Goal: Use online tool/utility: Utilize a website feature to perform a specific function

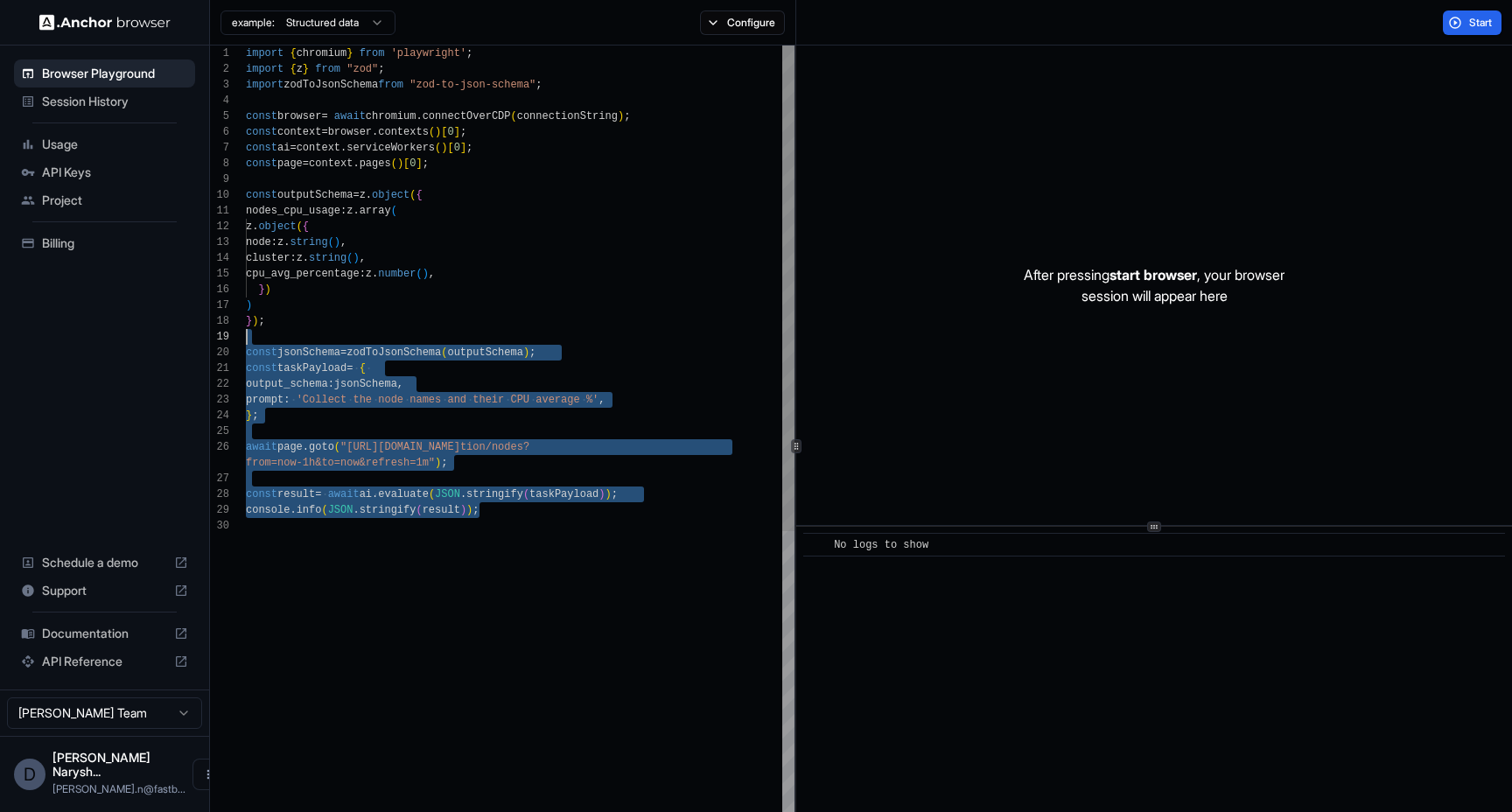
type textarea "**********"
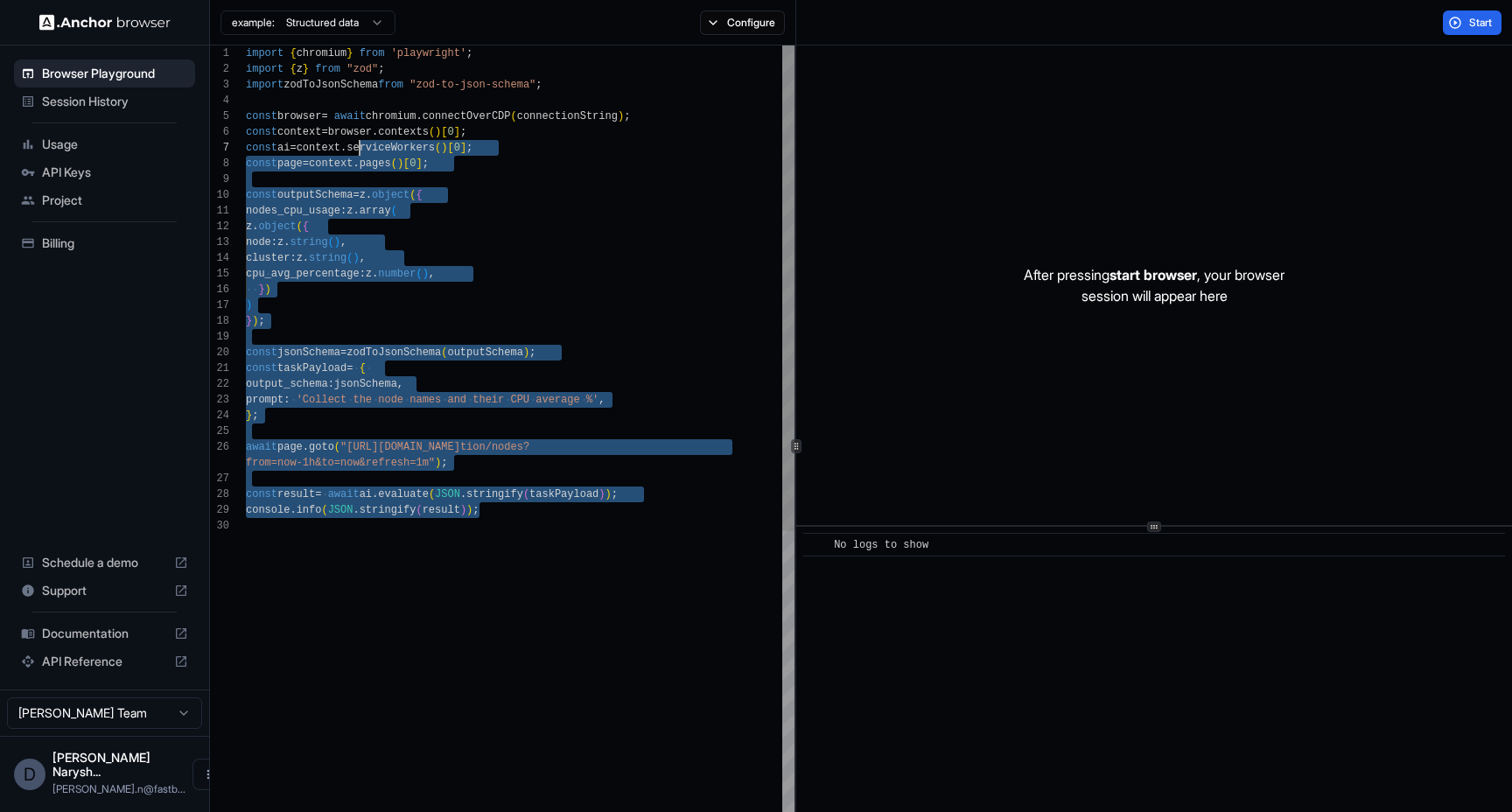
drag, startPoint x: 499, startPoint y: 509, endPoint x: 376, endPoint y: 92, distance: 434.8
click at [376, 92] on div "import { chromium } from 'playwright' ; import { z } from "zod" ; import zodToJ…" at bounding box center [521, 672] width 549 height 1253
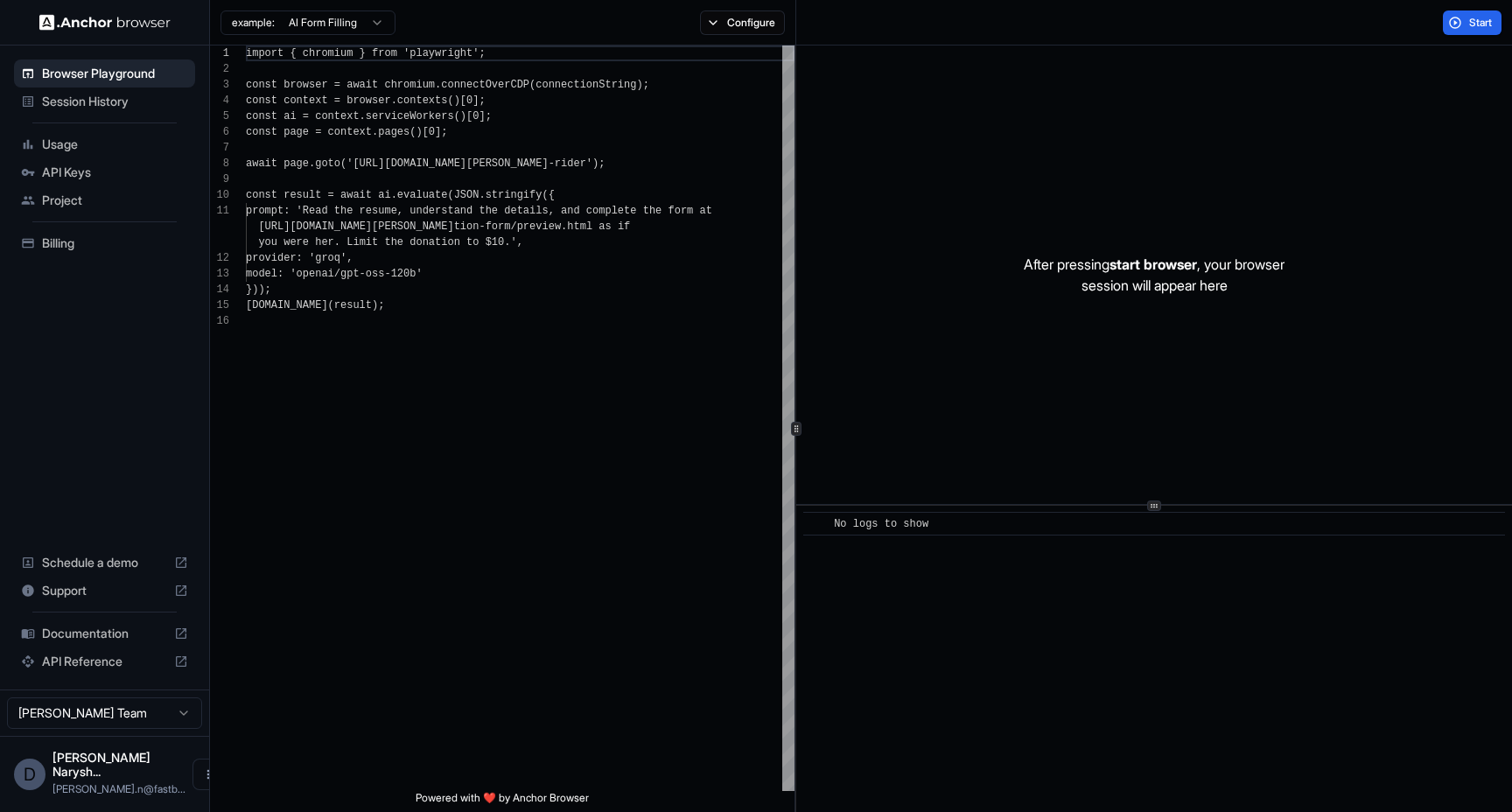
scroll to position [157, 0]
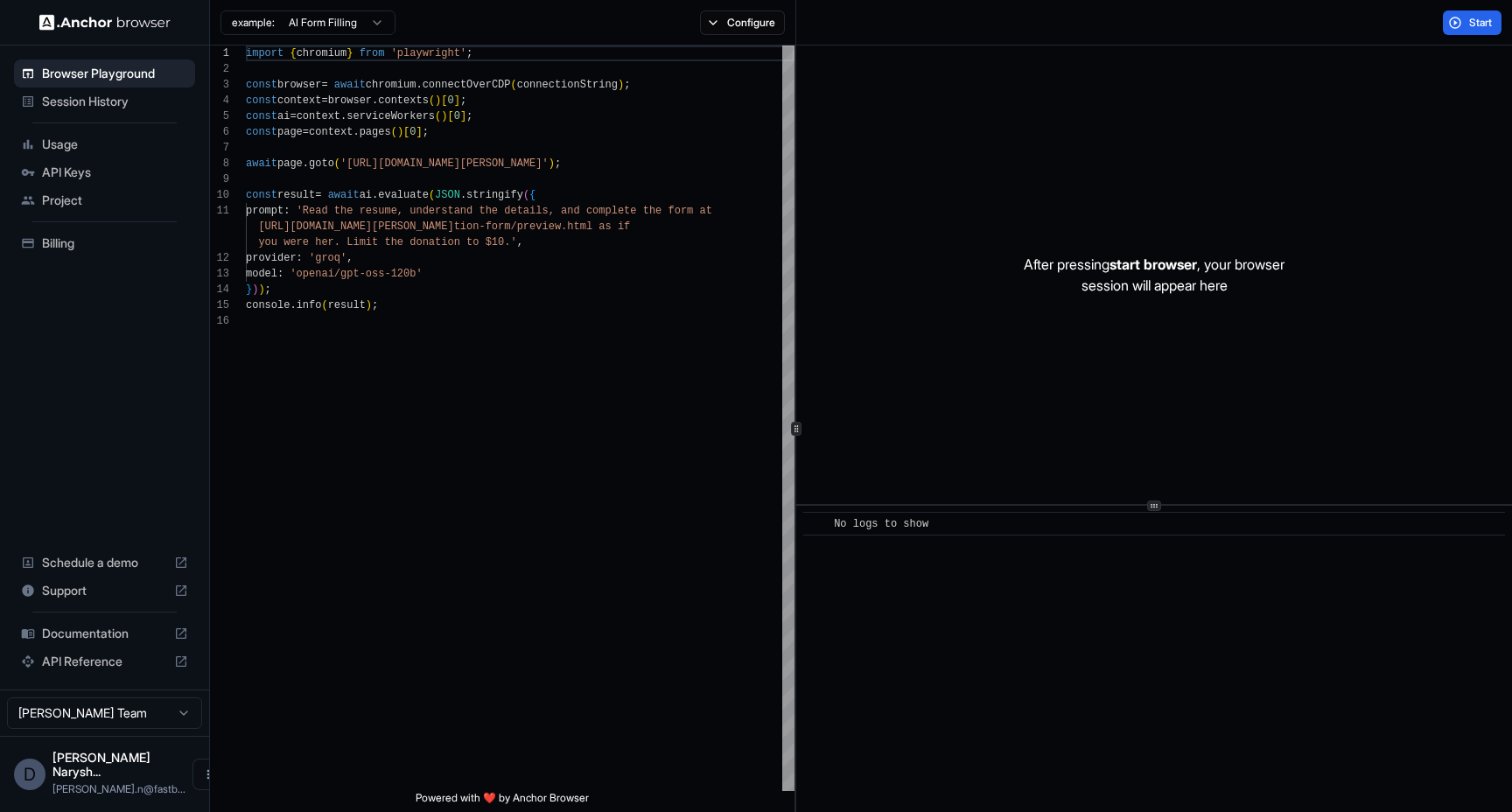
click at [45, 244] on span "Billing" at bounding box center [115, 243] width 146 height 18
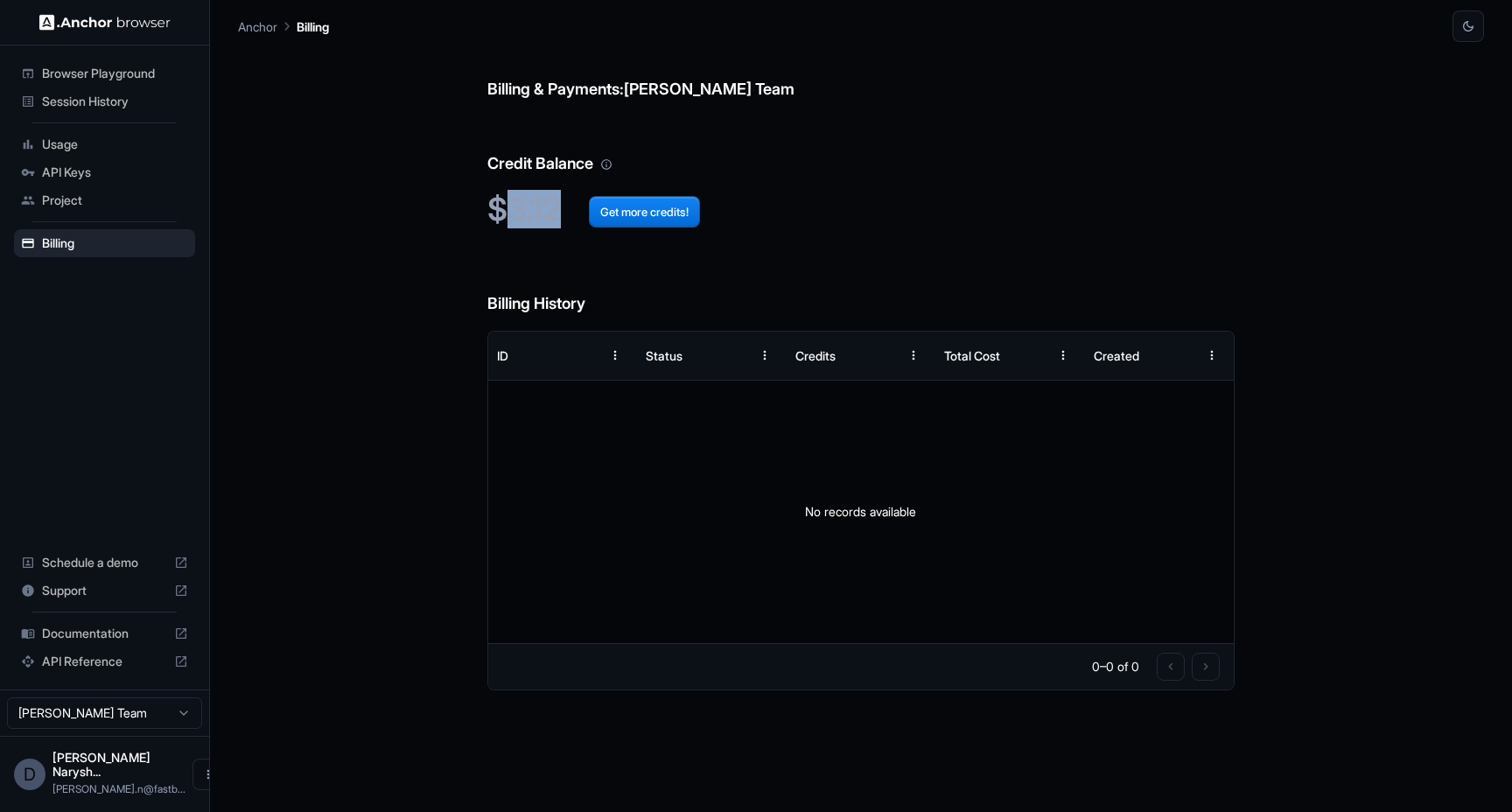
drag, startPoint x: 505, startPoint y: 210, endPoint x: 737, endPoint y: 222, distance: 232.3
click at [737, 222] on h2 "$3.12 Get more credits!" at bounding box center [861, 210] width 748 height 37
click at [544, 213] on h2 "$3.12 Get more credits!" at bounding box center [861, 210] width 748 height 37
click at [86, 170] on span "API Keys" at bounding box center [115, 172] width 146 height 18
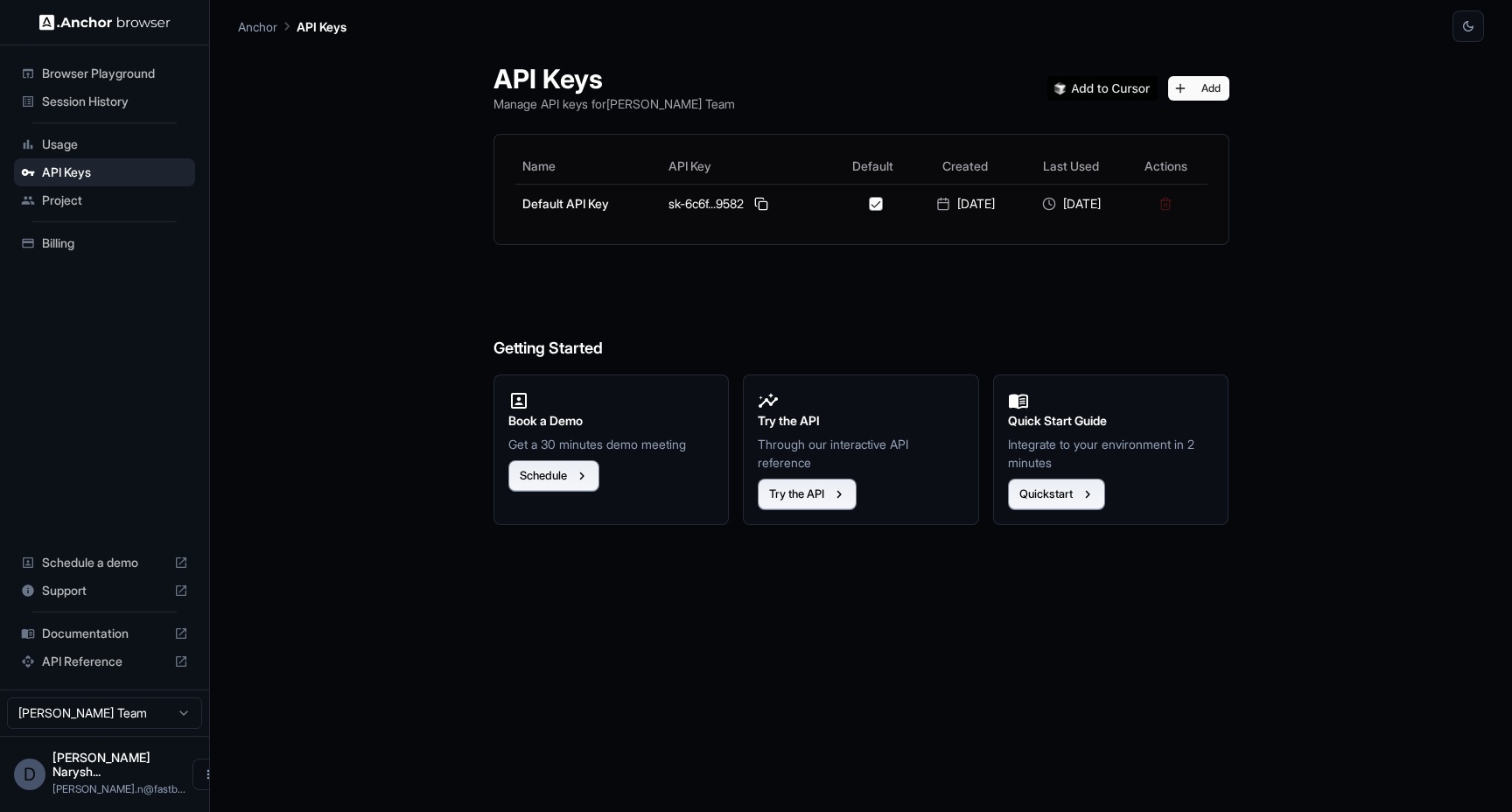
click at [86, 75] on span "Browser Playground" at bounding box center [115, 73] width 146 height 18
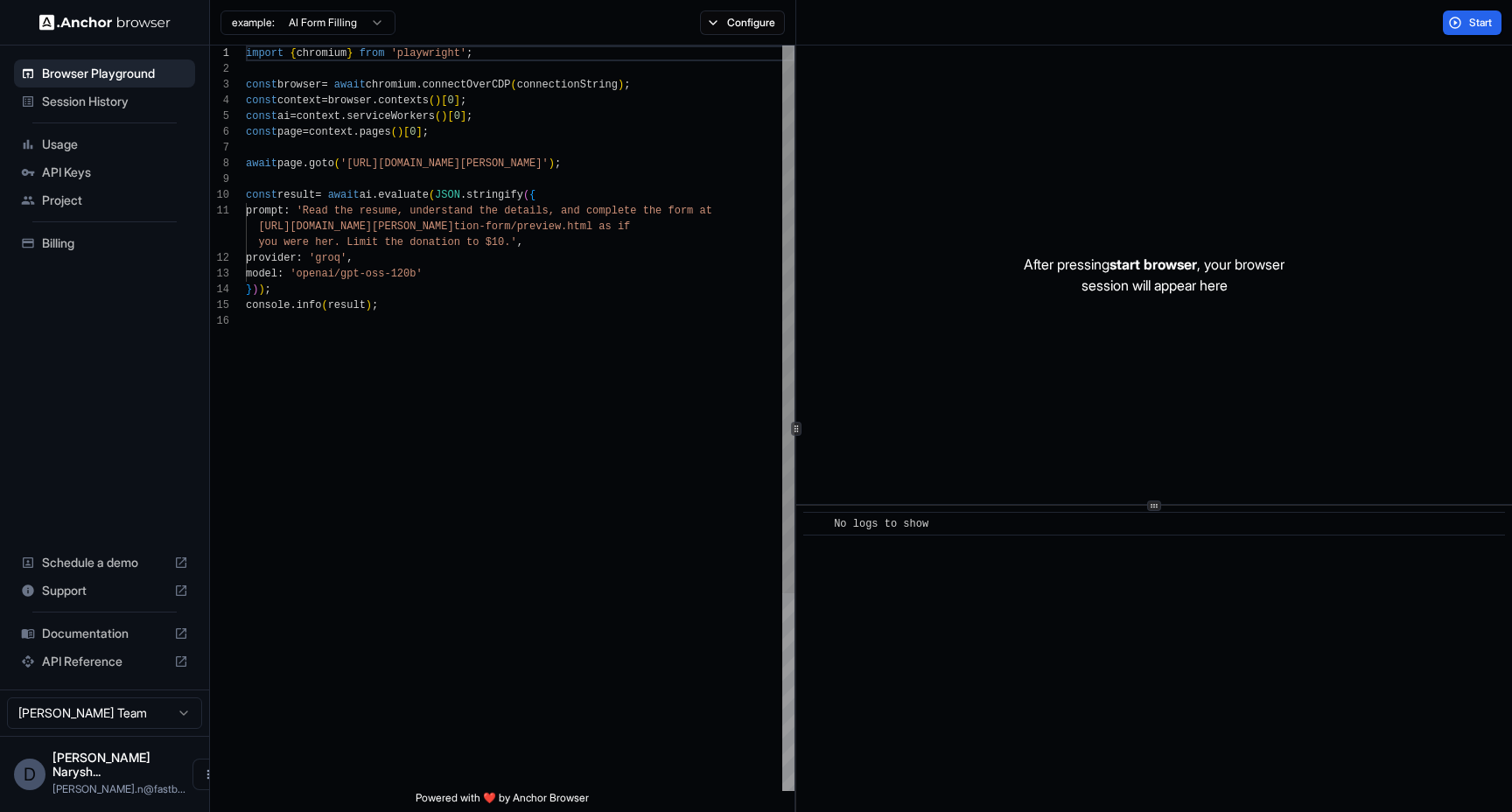
scroll to position [111, 0]
drag, startPoint x: 518, startPoint y: 322, endPoint x: 383, endPoint y: -56, distance: 401.4
click at [383, 46] on div "import { chromium } from 'playwright' ; const browser = await chromium . connec…" at bounding box center [521, 553] width 549 height 1013
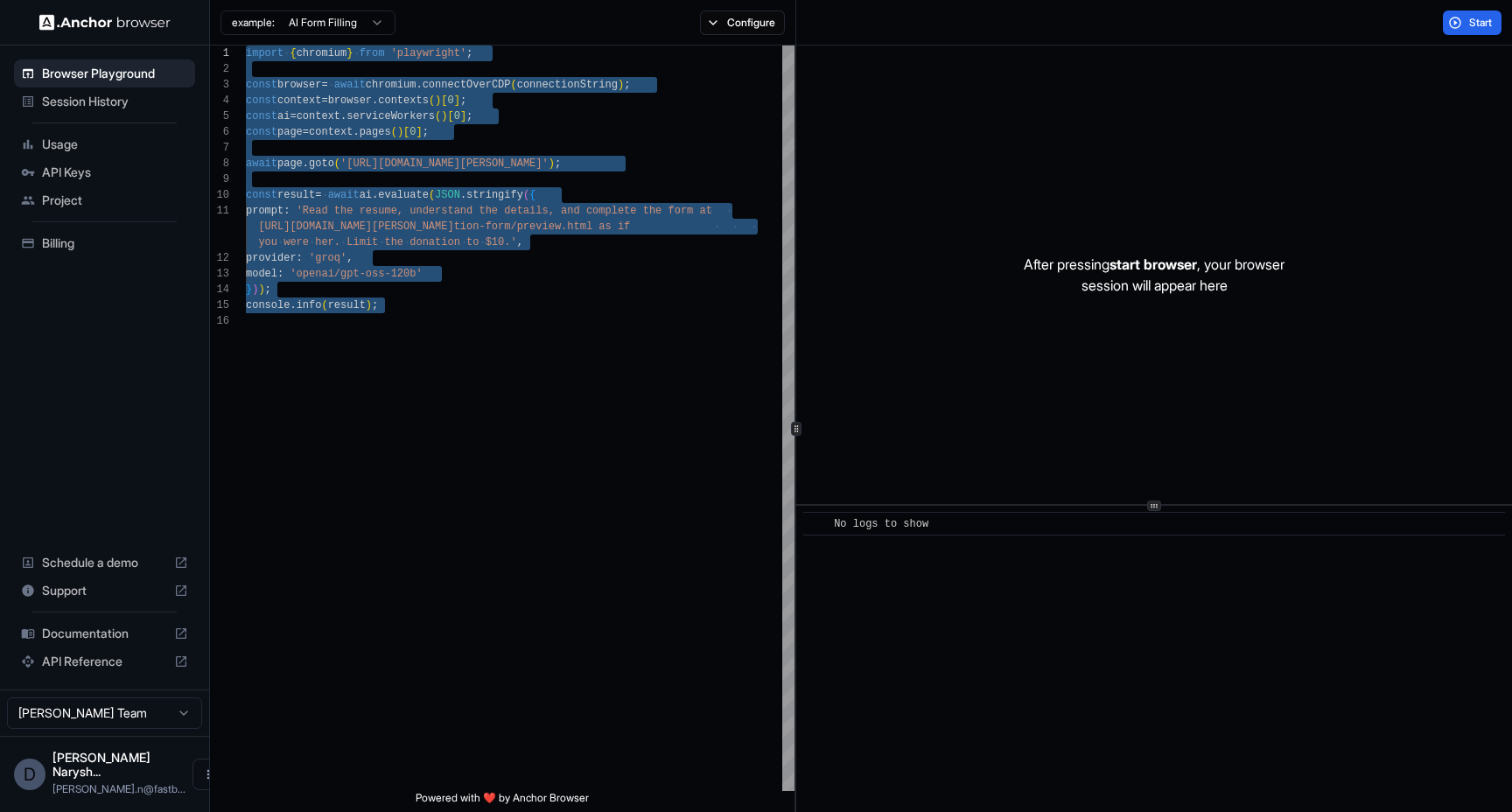
click at [379, 22] on html "Browser Playground Session History Usage API Keys Project Billing Schedule a de…" at bounding box center [756, 406] width 1512 height 812
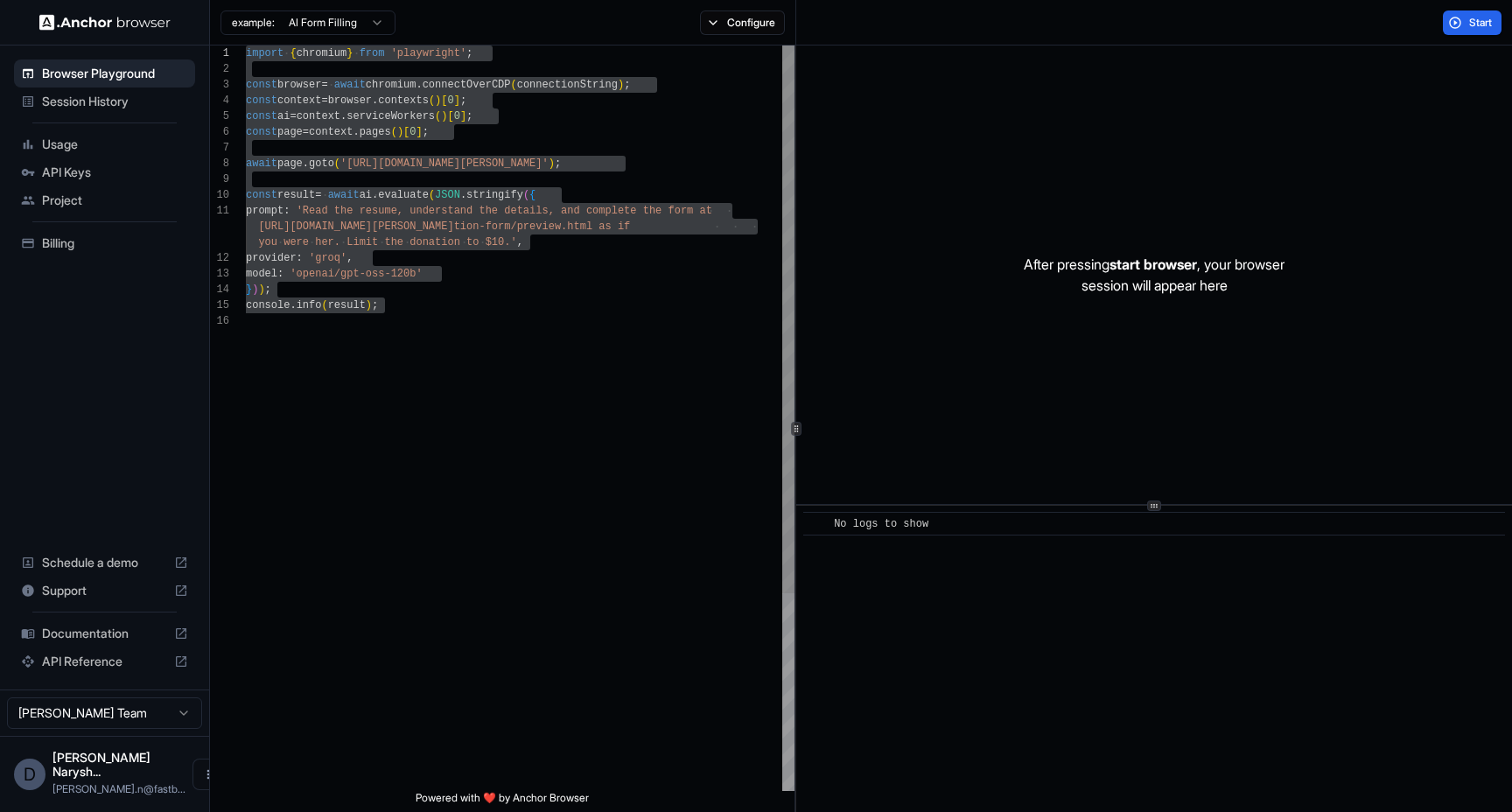
click at [326, 119] on div "import { chromium } from 'playwright' ; const browser = await chromium . connec…" at bounding box center [521, 553] width 549 height 1013
click at [331, 41] on div "example: AI Form Filling Configure" at bounding box center [503, 22] width 586 height 46
click at [331, 47] on div "import { chromium } from 'playwright' ; const browser = await chromium . connec…" at bounding box center [521, 553] width 549 height 1013
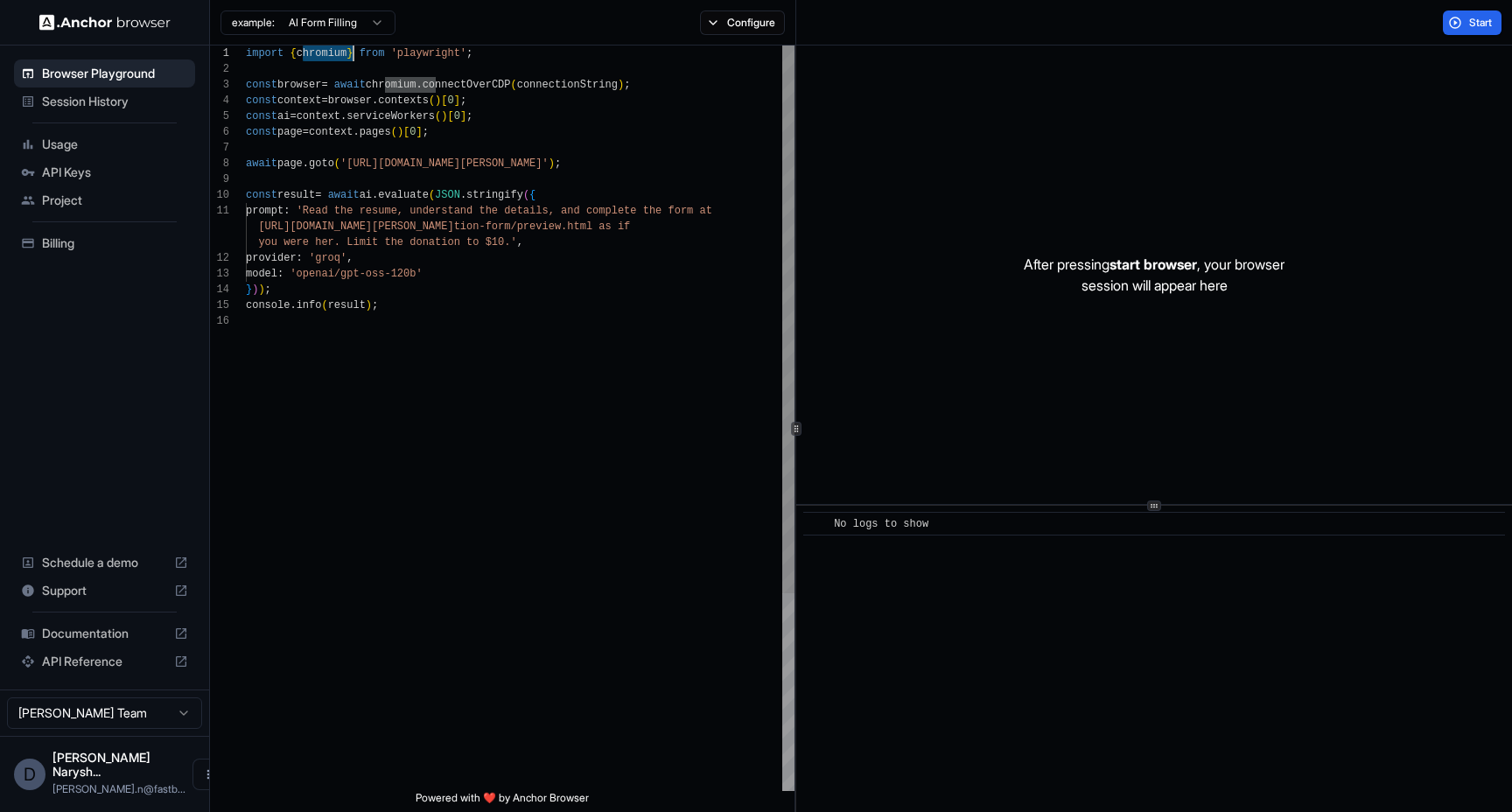
scroll to position [63, 0]
drag, startPoint x: 439, startPoint y: 276, endPoint x: 259, endPoint y: 278, distance: 180.0
click at [259, 278] on div "import { chromium } from 'playwright' ; const browser = await chromium . connec…" at bounding box center [521, 553] width 549 height 1013
drag, startPoint x: 257, startPoint y: 264, endPoint x: 412, endPoint y: 263, distance: 155.0
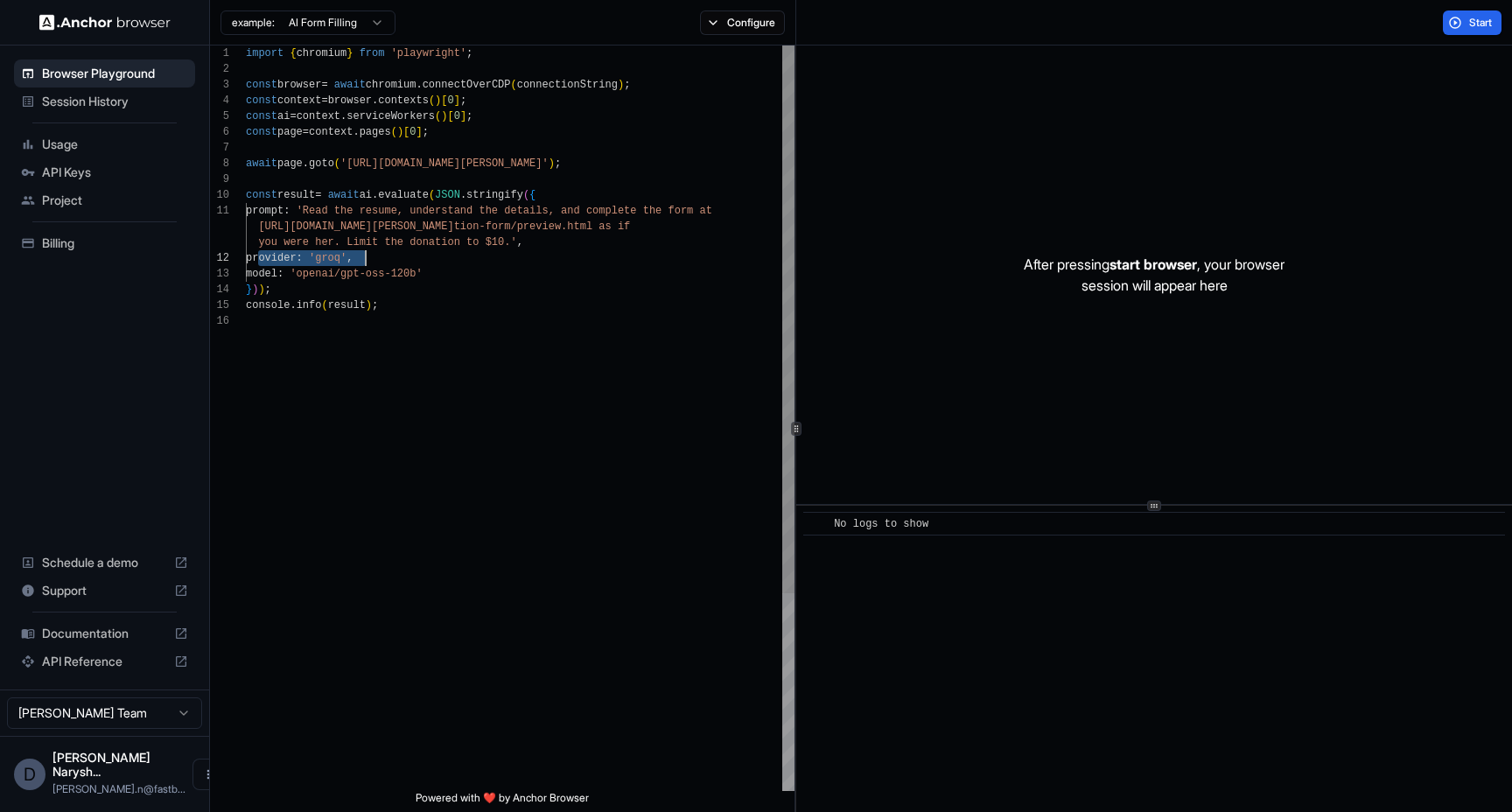
click at [412, 263] on div "import { chromium } from 'playwright' ; const browser = await chromium . connec…" at bounding box center [521, 553] width 549 height 1013
click at [309, 196] on div "import { chromium } from 'playwright' ; const browser = await chromium . connec…" at bounding box center [521, 553] width 549 height 1013
click at [412, 193] on div "import { chromium } from 'playwright' ; const browser = await chromium . connec…" at bounding box center [521, 553] width 549 height 1013
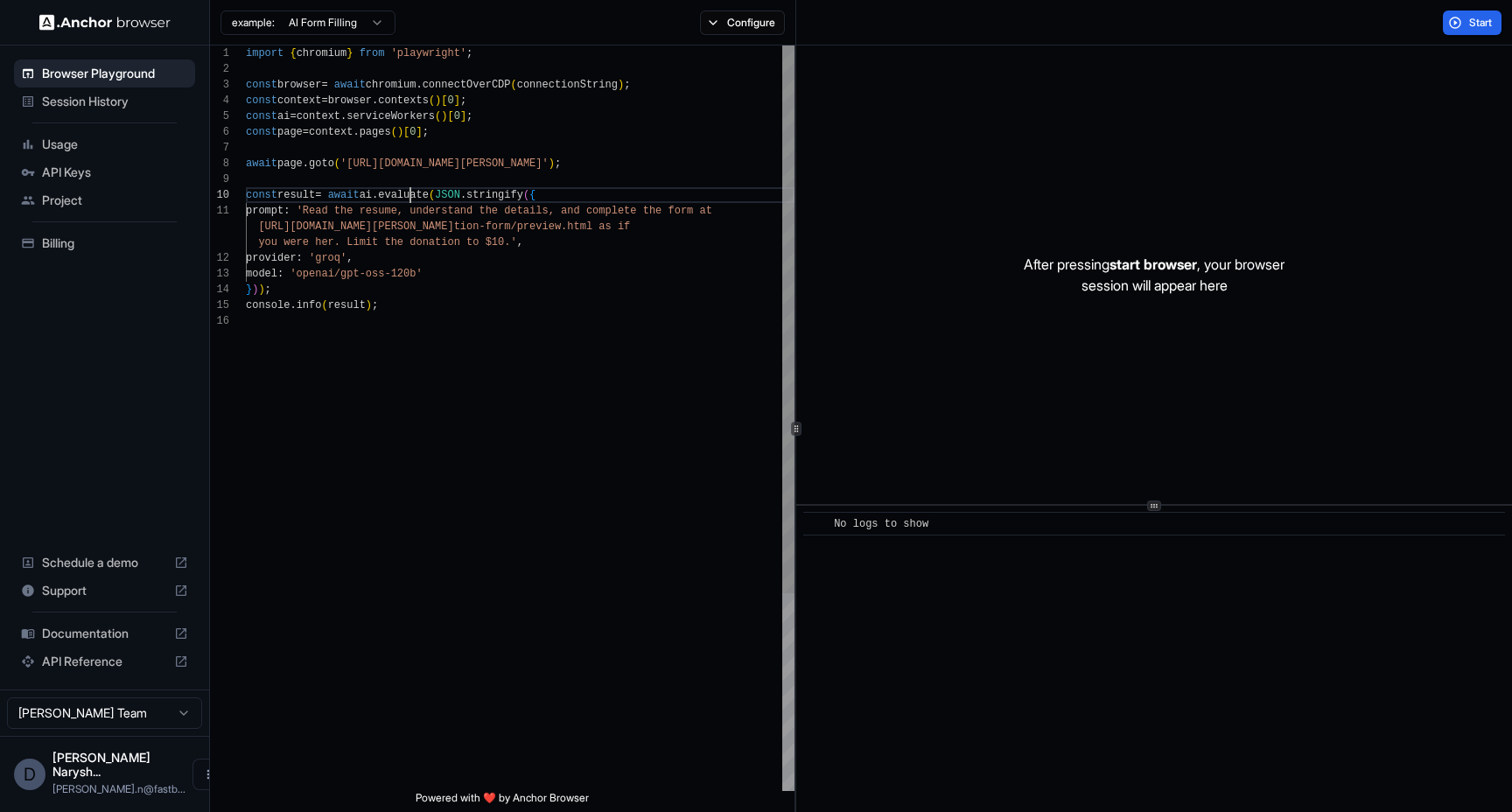
click at [412, 193] on div "import { chromium } from 'playwright' ; const browser = await chromium . connec…" at bounding box center [521, 553] width 549 height 1013
click at [376, 193] on div "import { chromium } from 'playwright' ; const browser = await chromium . connec…" at bounding box center [521, 553] width 549 height 1013
click at [299, 251] on div "import { chromium } from 'playwright' ; const browser = await chromium . connec…" at bounding box center [521, 553] width 549 height 1013
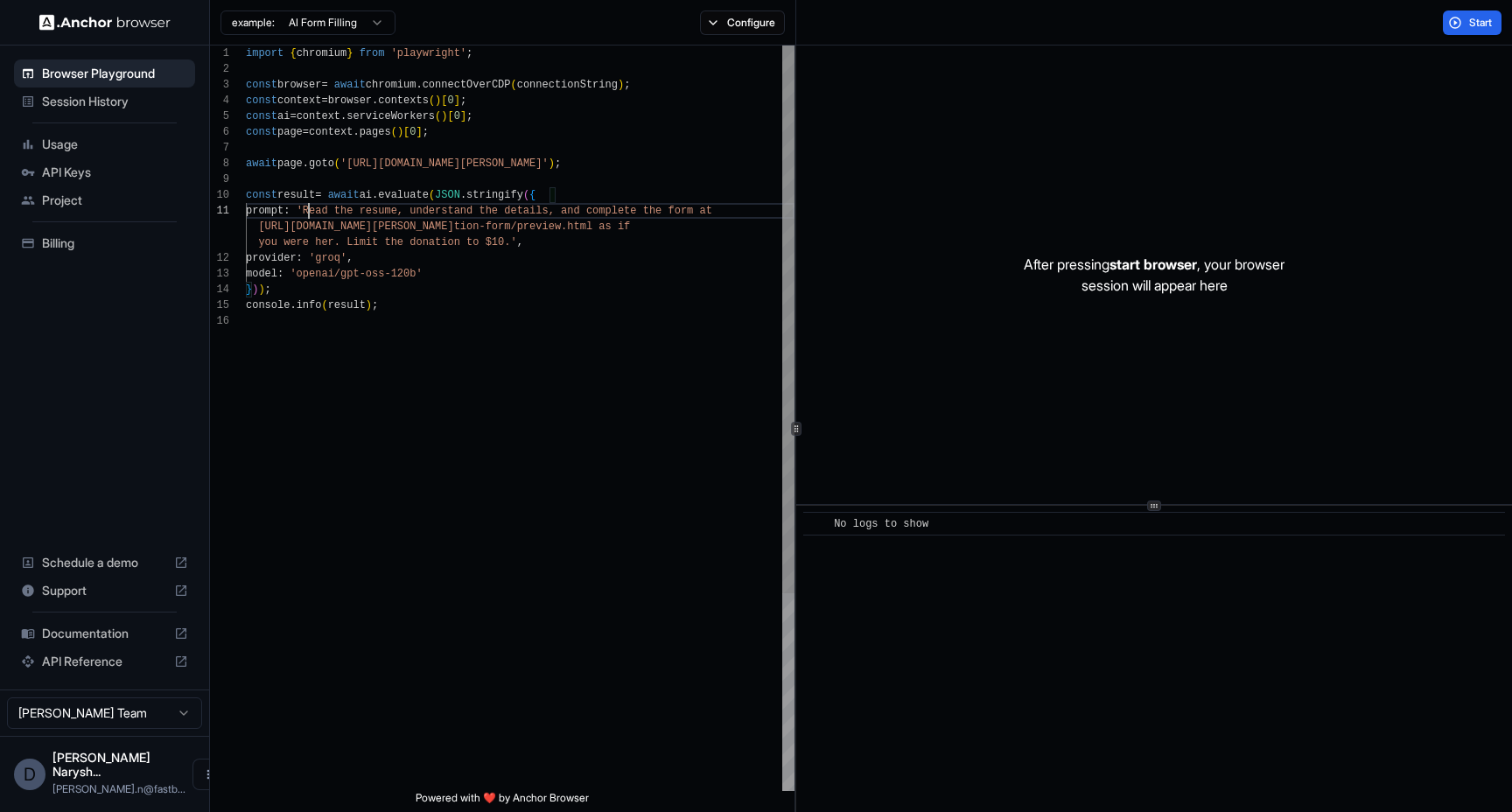
scroll to position [0, 0]
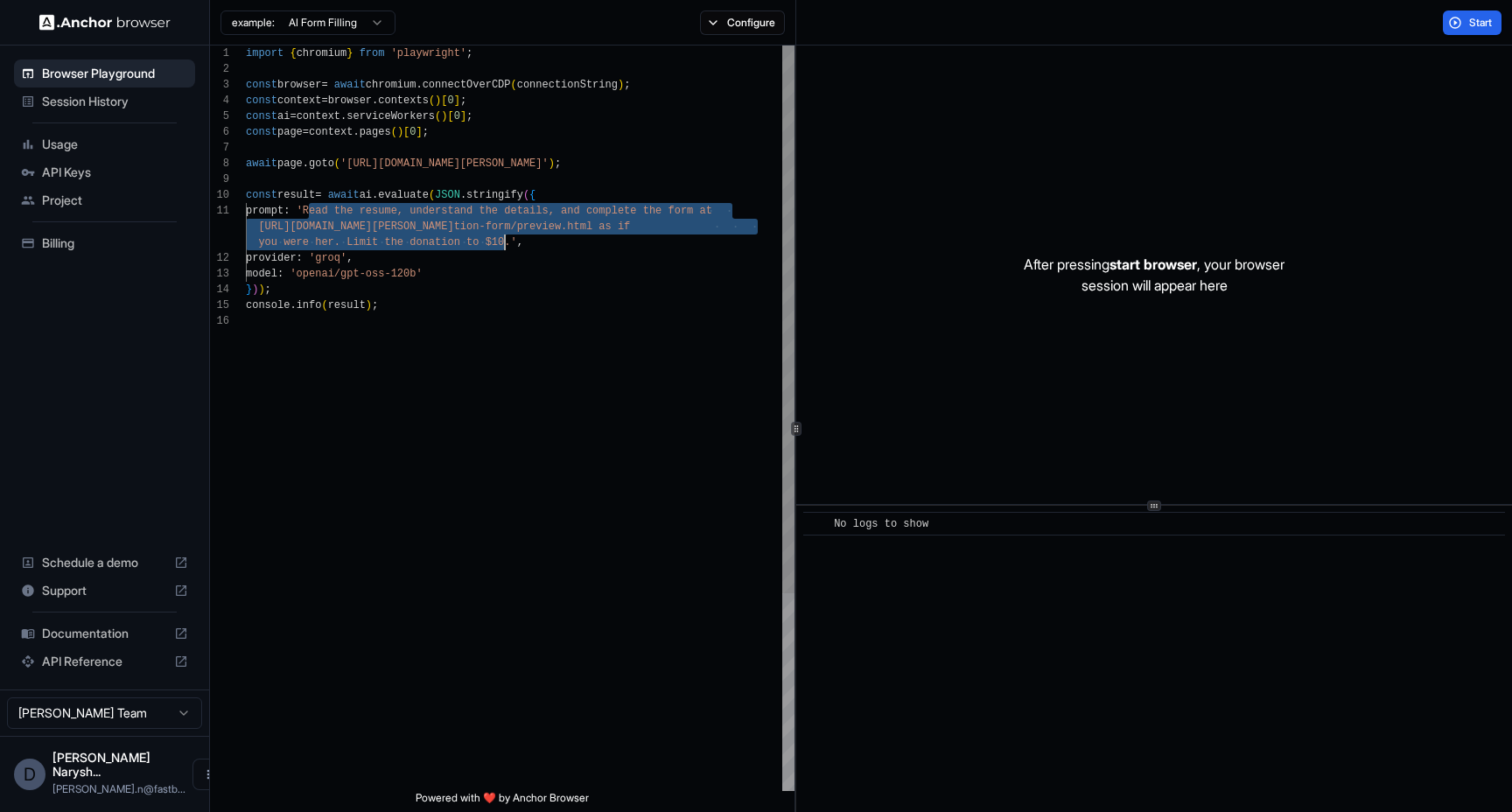
drag, startPoint x: 311, startPoint y: 206, endPoint x: 508, endPoint y: 239, distance: 199.7
click at [508, 239] on div "import { chromium } from 'playwright' ; const browser = await chromium . connec…" at bounding box center [521, 553] width 549 height 1013
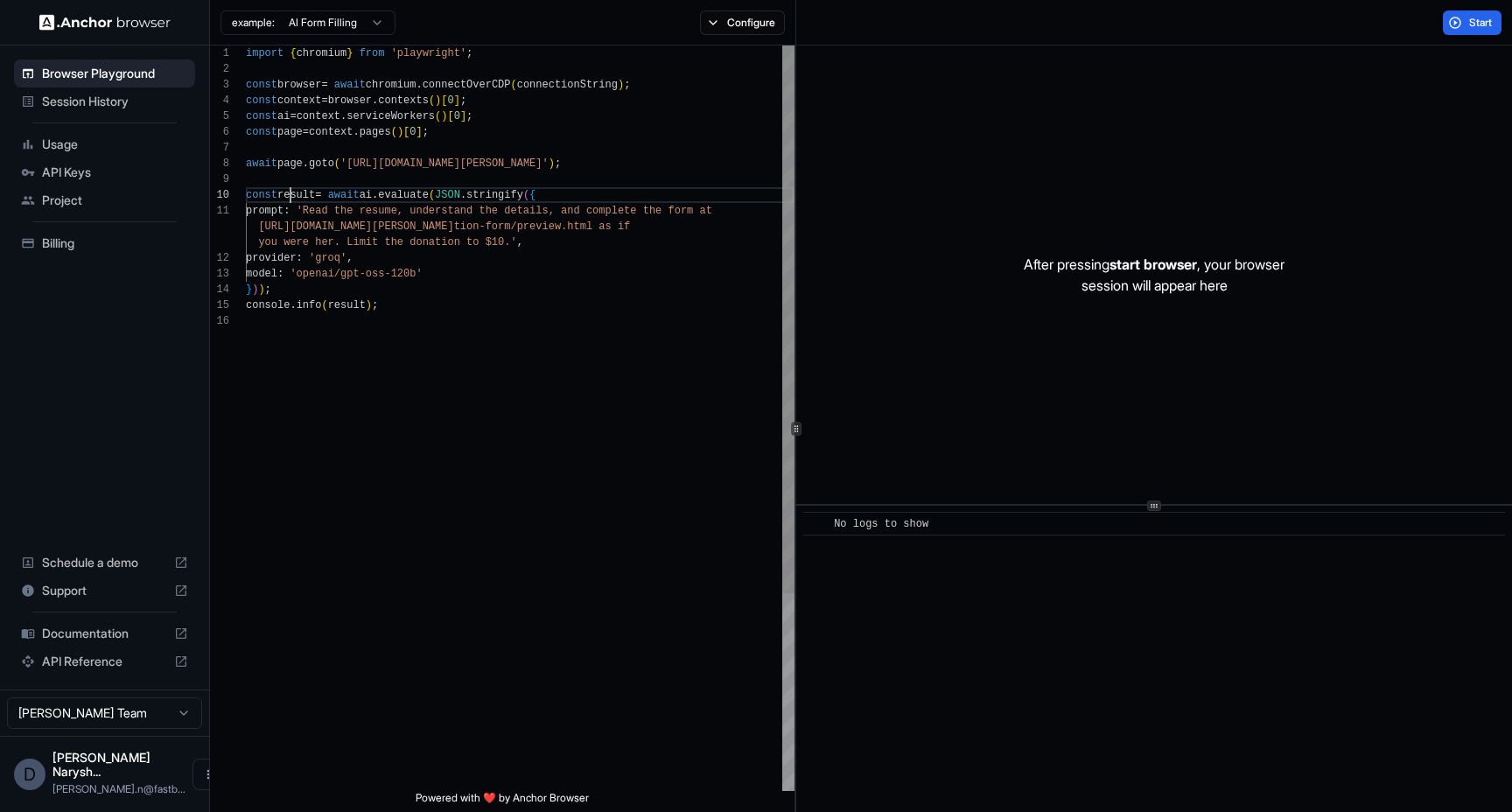
scroll to position [141, 0]
click at [293, 196] on div "import { chromium } from 'playwright' ; const browser = await chromium . connec…" at bounding box center [521, 553] width 549 height 1013
click at [304, 195] on div "import { chromium } from 'playwright' ; const browser = await chromium . connec…" at bounding box center [521, 553] width 549 height 1013
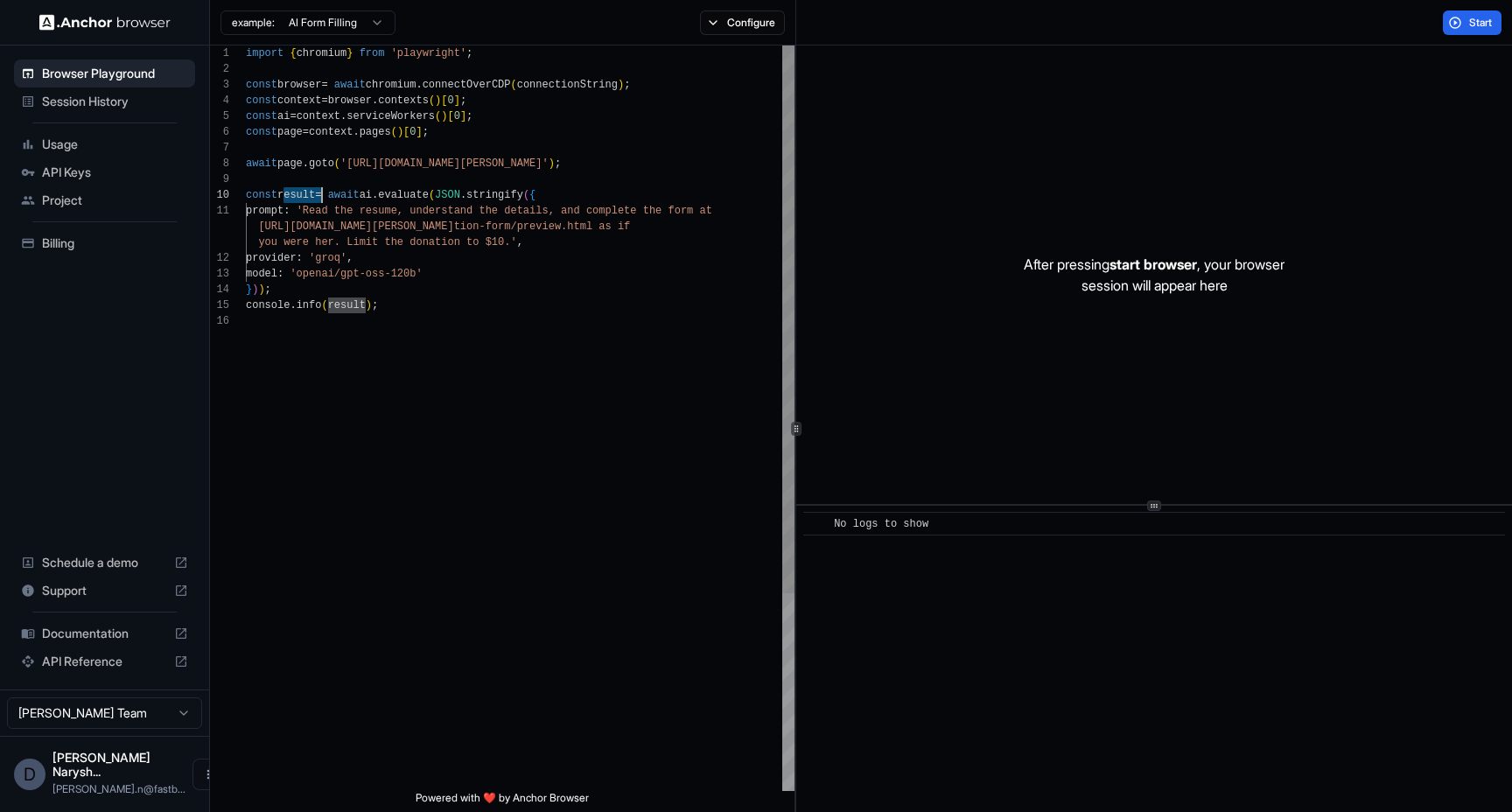
scroll to position [0, 0]
click at [375, 215] on div "import { chromium } from 'playwright' ; const browser = await chromium . connec…" at bounding box center [521, 553] width 549 height 1013
click at [500, 200] on div "import { chromium } from 'playwright' ; const browser = await chromium . connec…" at bounding box center [521, 553] width 549 height 1013
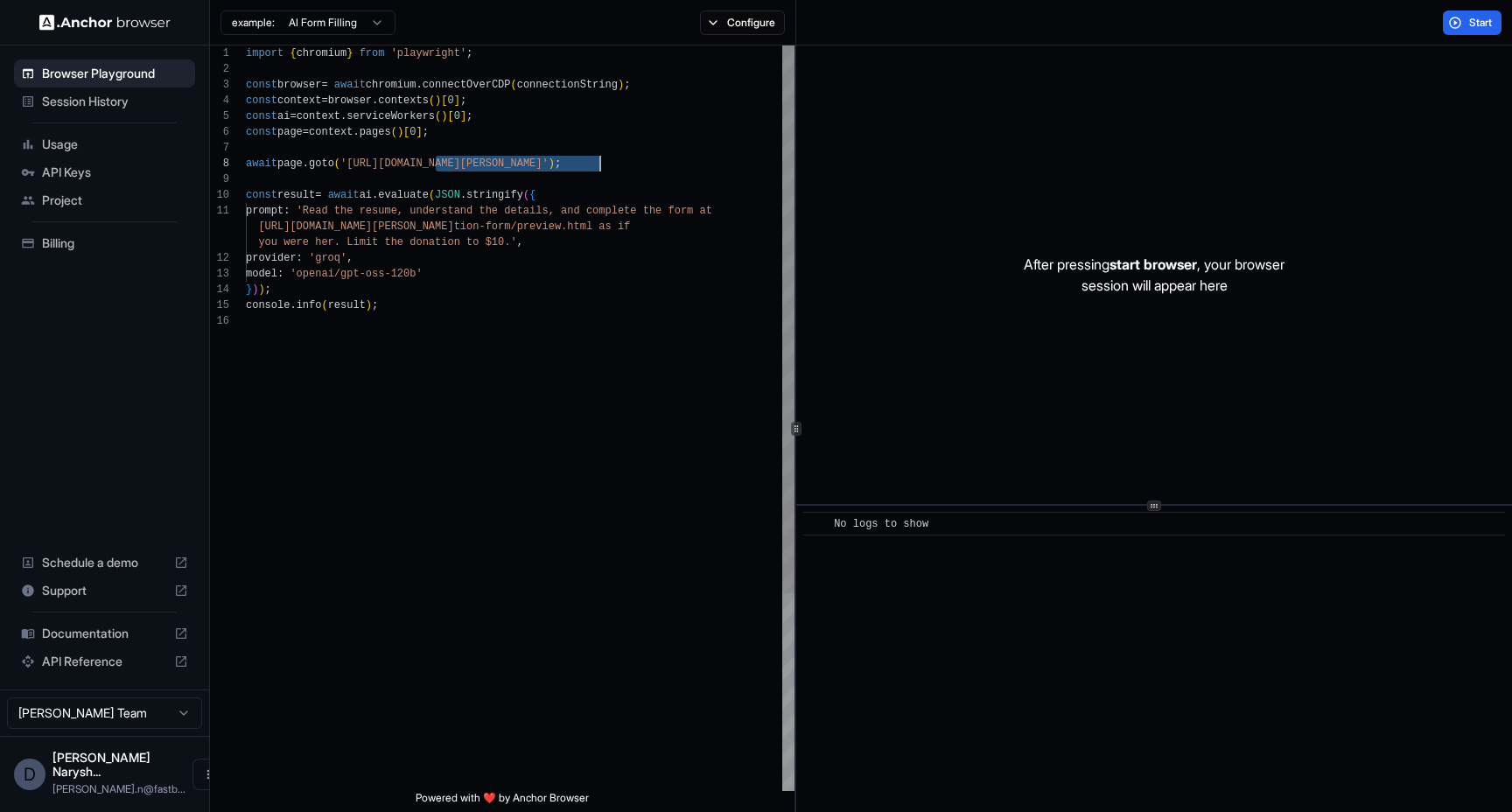
drag, startPoint x: 434, startPoint y: 164, endPoint x: 601, endPoint y: 158, distance: 167.1
click at [601, 158] on div "import { chromium } from 'playwright' ; const browser = await chromium . connec…" at bounding box center [521, 553] width 549 height 1013
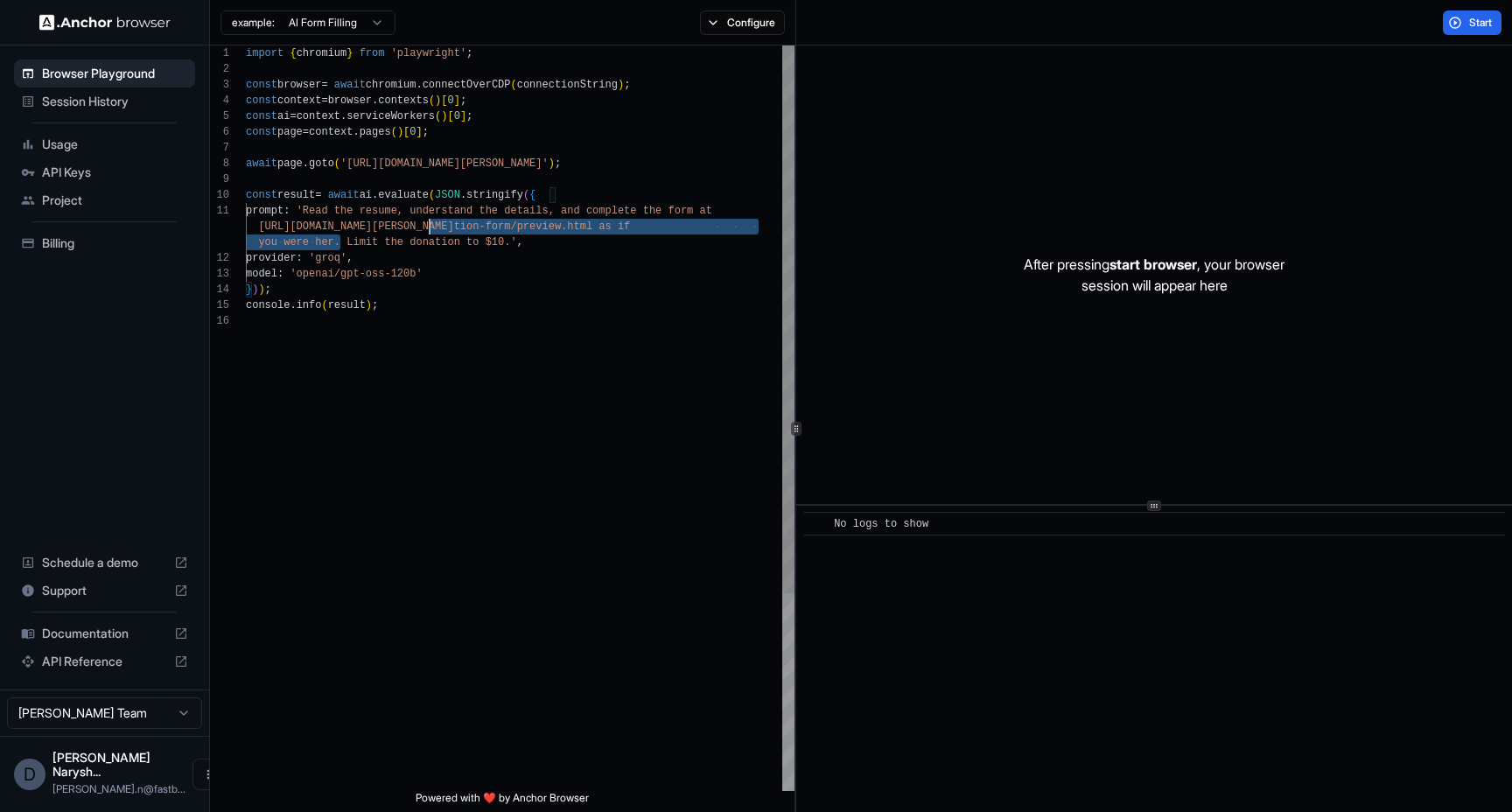
scroll to position [32, 0]
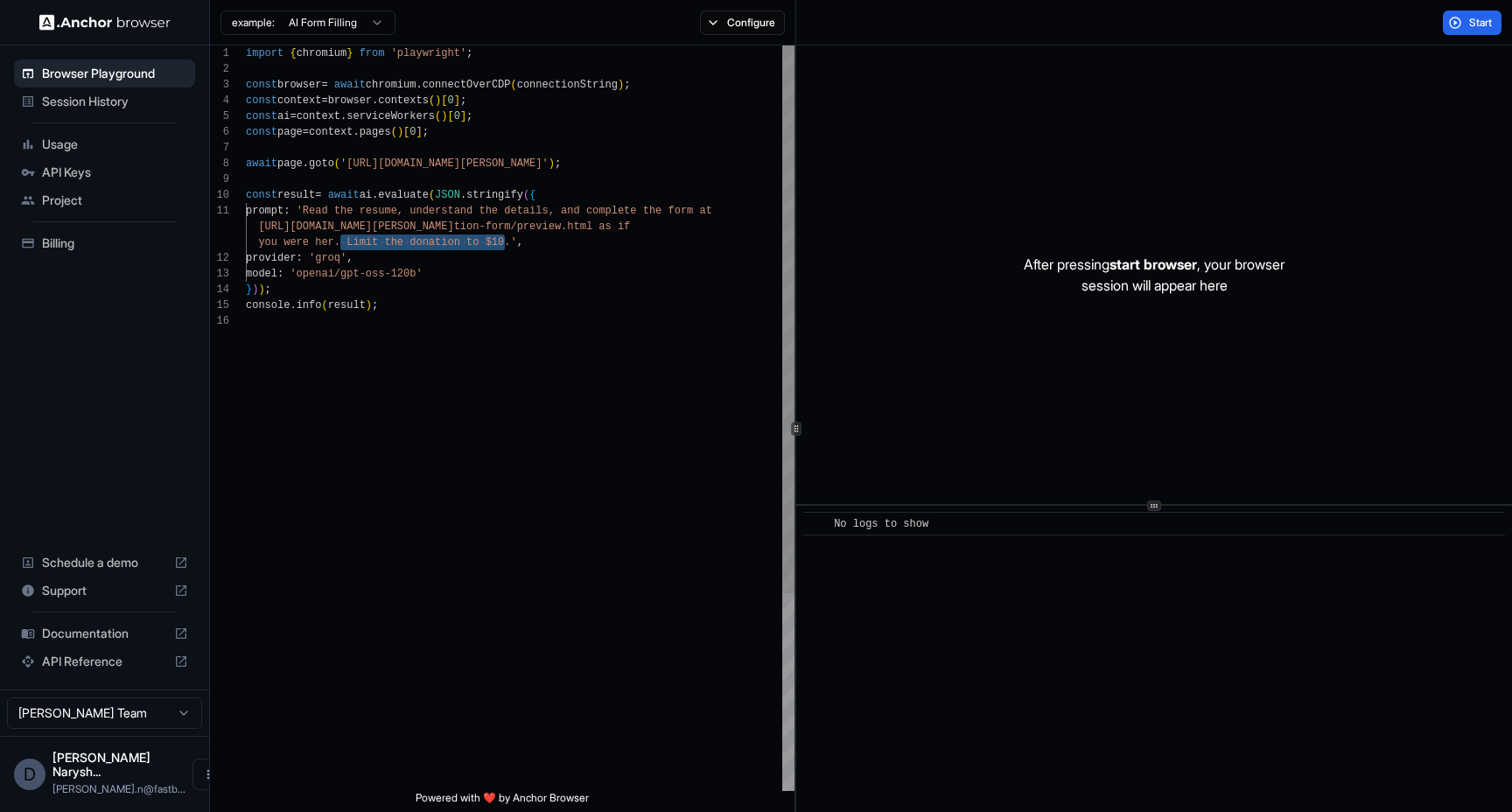
drag, startPoint x: 339, startPoint y: 244, endPoint x: 507, endPoint y: 244, distance: 168.0
click at [507, 243] on div "import { chromium } from 'playwright' ; const browser = await chromium . connec…" at bounding box center [521, 553] width 549 height 1013
click at [515, 251] on div "import { chromium } from 'playwright' ; const browser = await chromium . connec…" at bounding box center [521, 553] width 549 height 1013
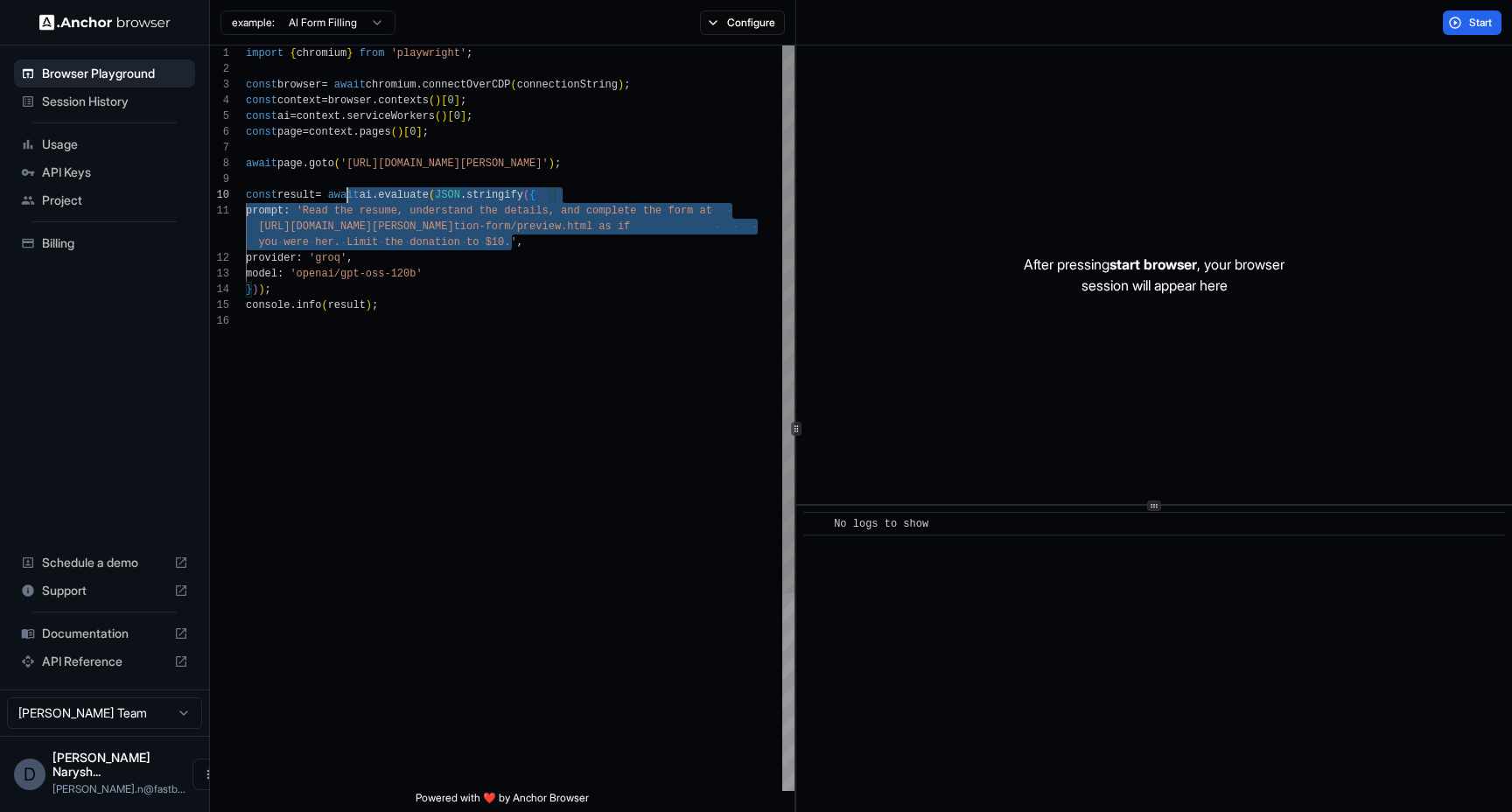
scroll to position [0, 0]
drag, startPoint x: 511, startPoint y: 244, endPoint x: 314, endPoint y: 214, distance: 199.3
click at [314, 214] on div "import { chromium } from 'playwright' ; const browser = await chromium . connec…" at bounding box center [521, 553] width 549 height 1013
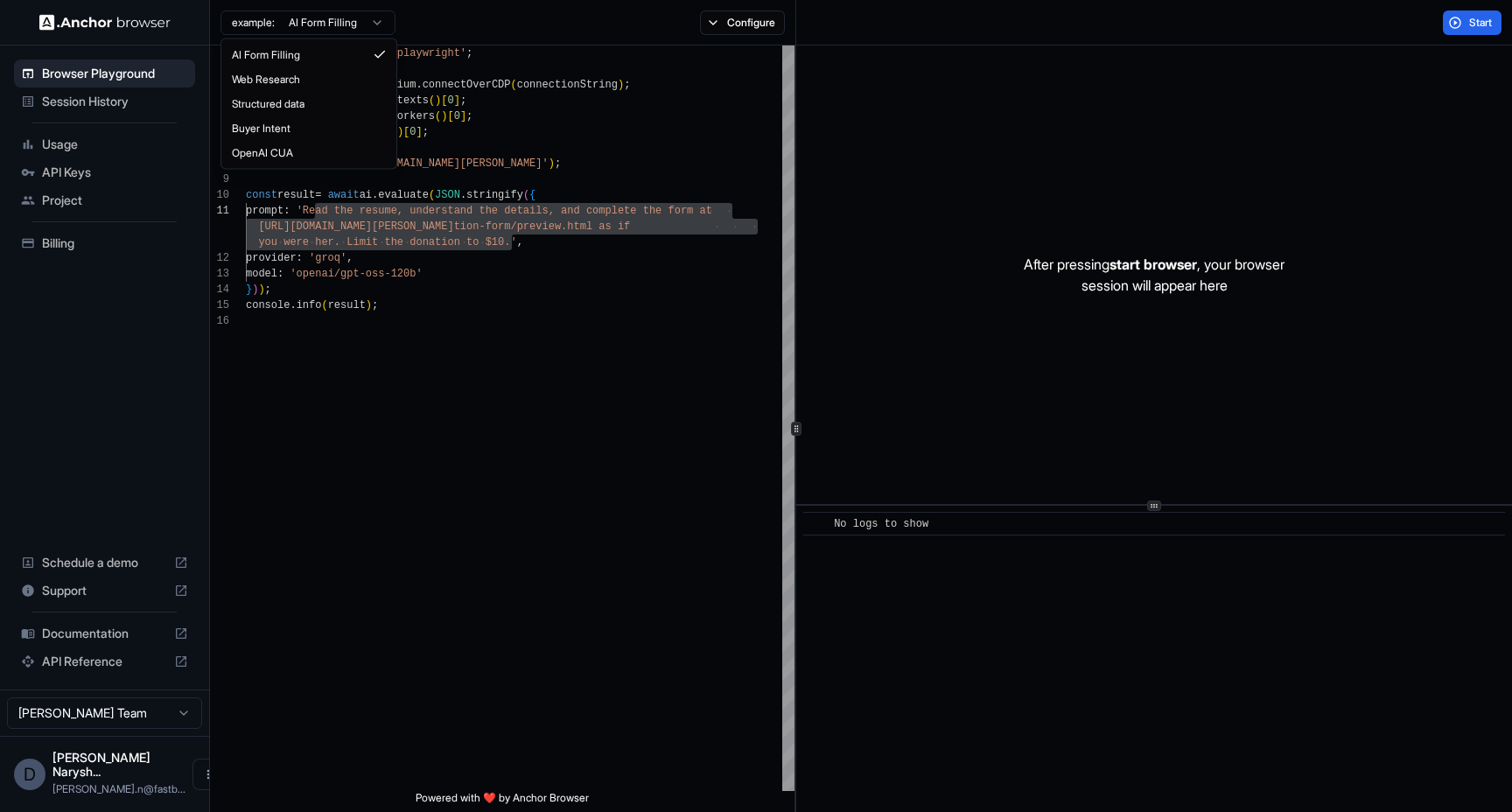
click at [356, 31] on html "Browser Playground Session History Usage API Keys Project Billing Schedule a de…" at bounding box center [756, 406] width 1512 height 812
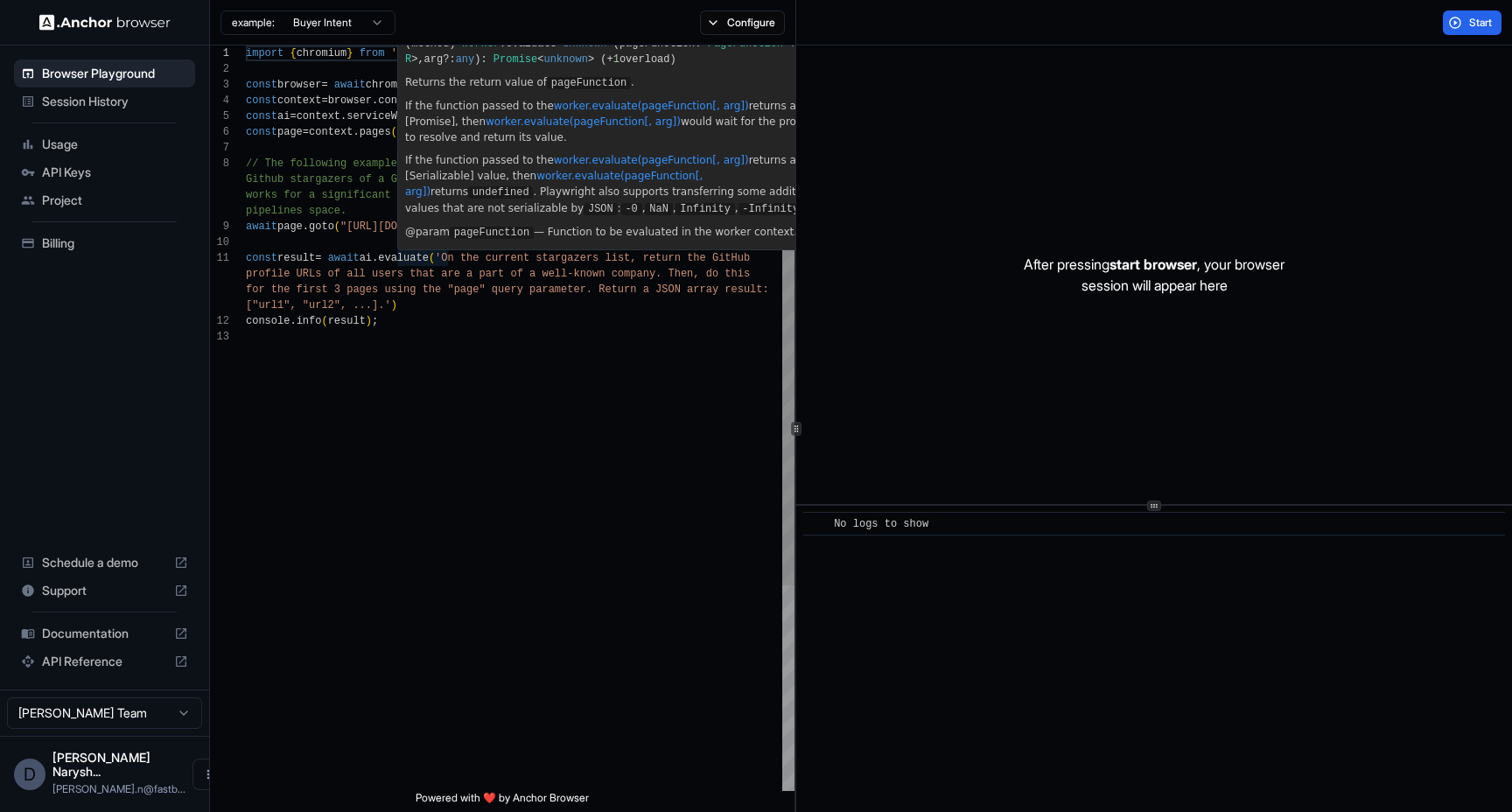
type textarea "**********"
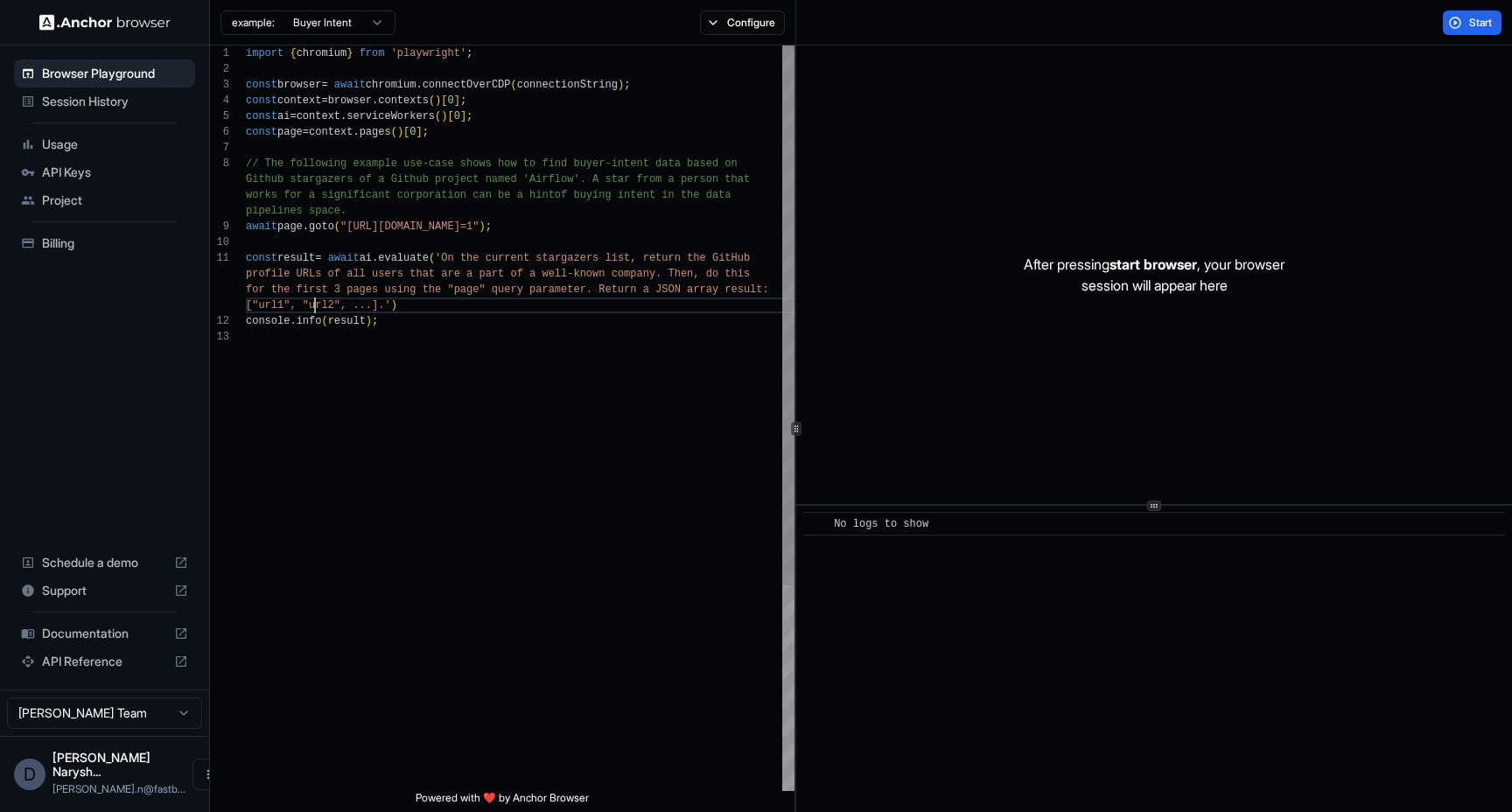
click at [313, 301] on div "import { chromium } from 'playwright' ; const browser = await chromium . connec…" at bounding box center [521, 560] width 549 height 1029
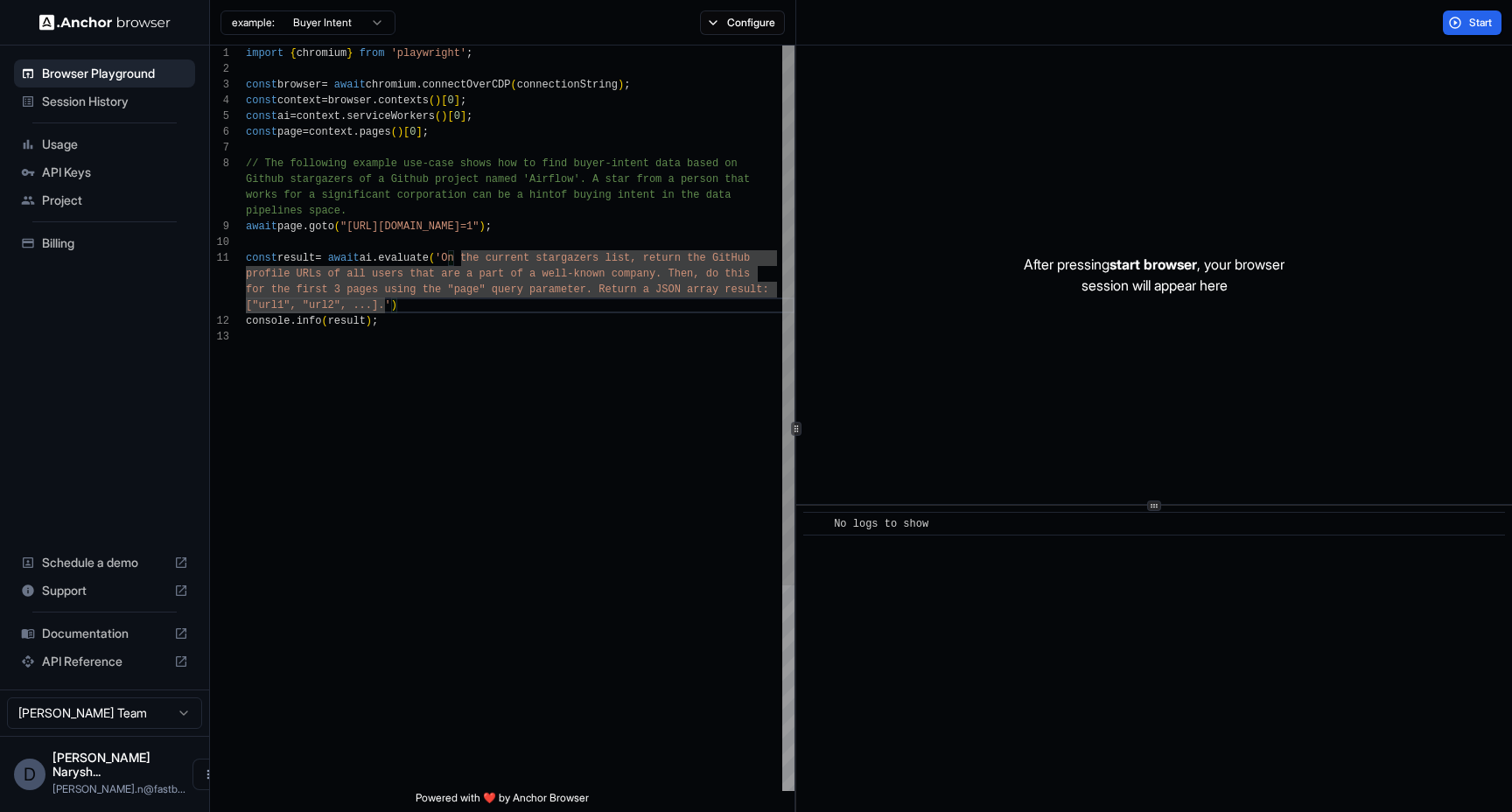
scroll to position [63, 0]
click at [331, 274] on div "import { chromium } from 'playwright' ; const browser = await chromium . connec…" at bounding box center [521, 560] width 549 height 1029
click at [610, 292] on div "import { chromium } from 'playwright' ; const browser = await chromium . connec…" at bounding box center [521, 560] width 549 height 1029
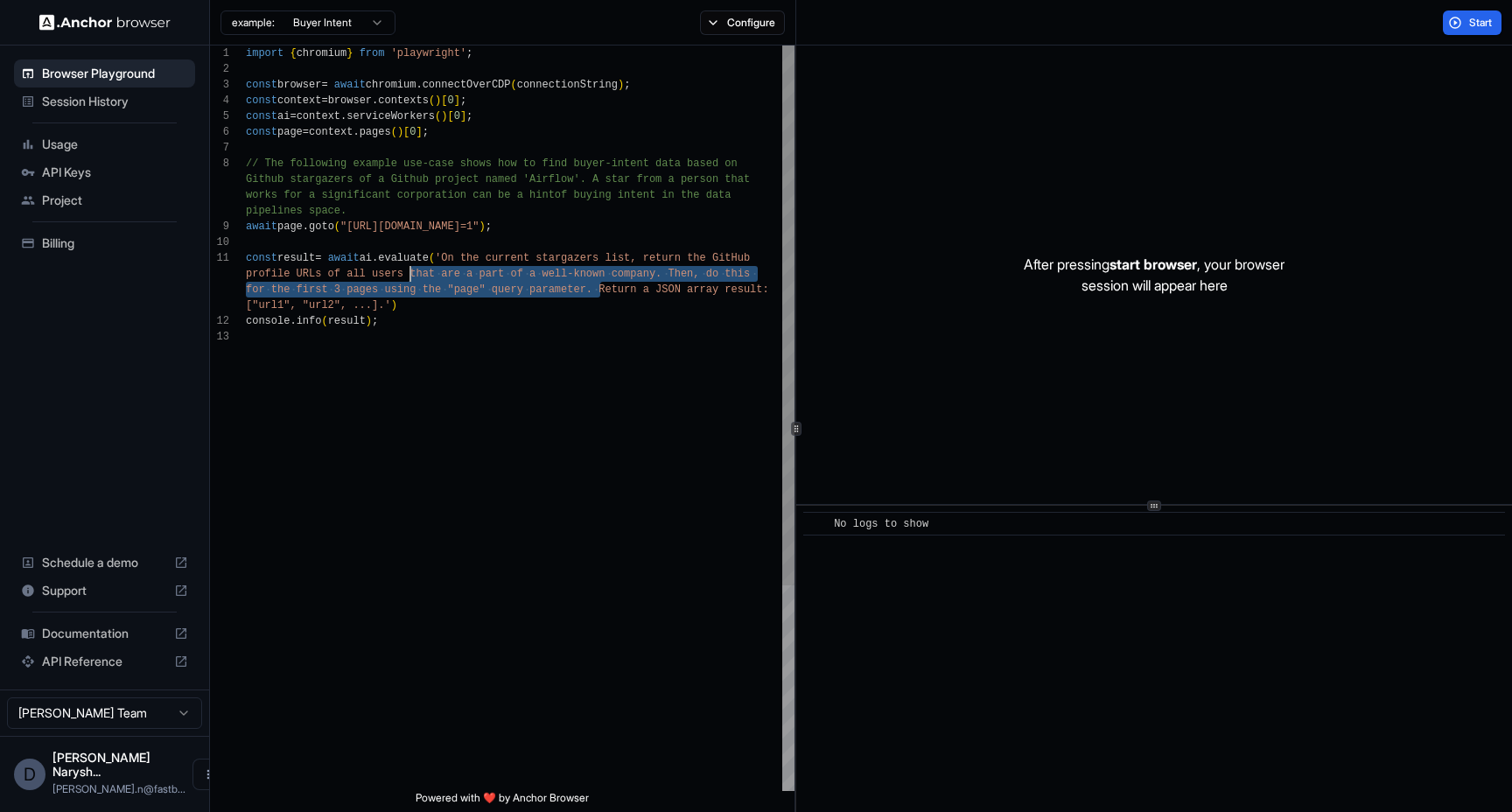
scroll to position [79, 0]
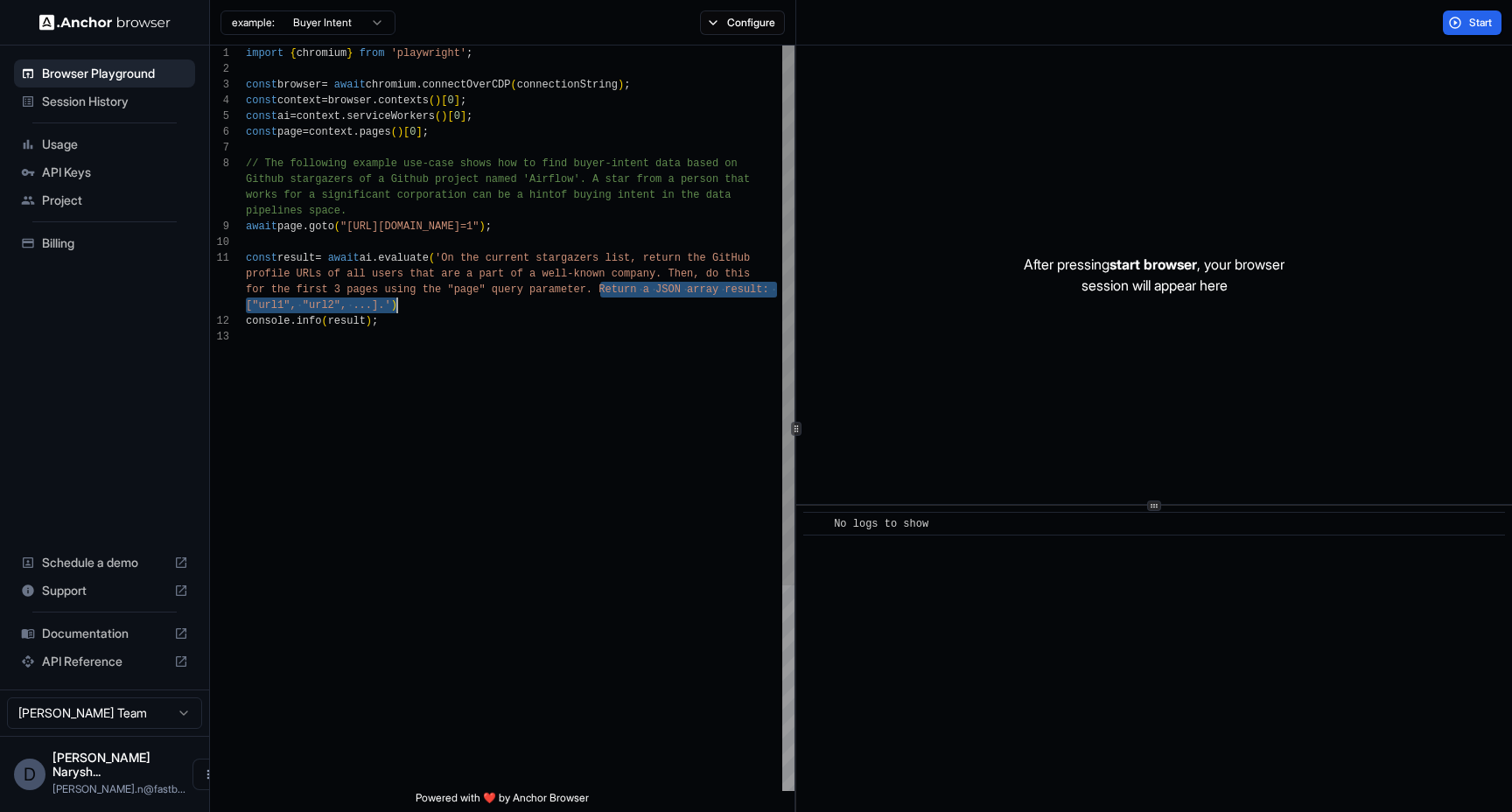
drag, startPoint x: 603, startPoint y: 290, endPoint x: 398, endPoint y: 302, distance: 205.4
click at [398, 302] on div "import { chromium } from 'playwright' ; const browser = await chromium . connec…" at bounding box center [521, 560] width 549 height 1029
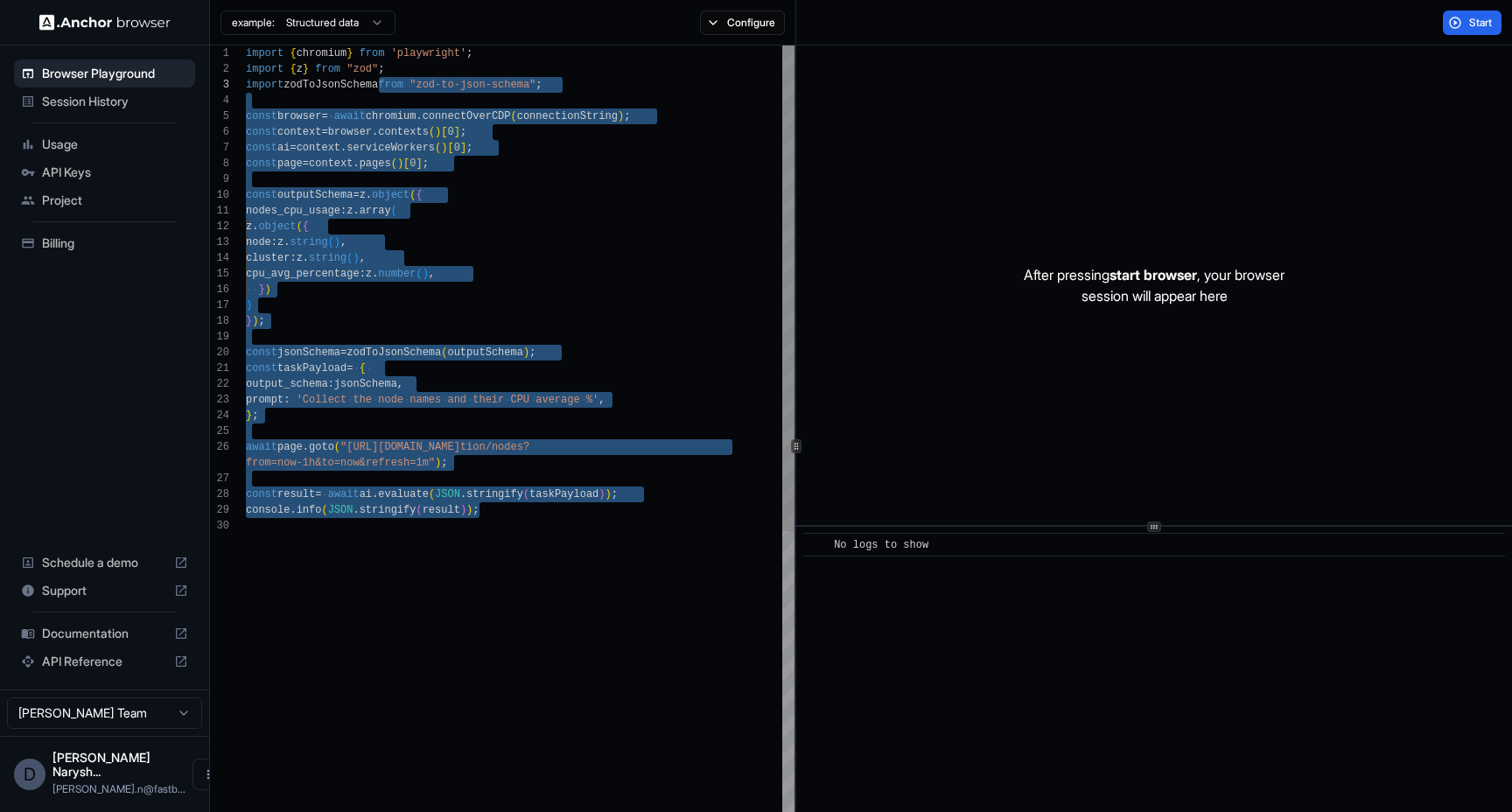
scroll to position [32, 0]
